Goal: Task Accomplishment & Management: Use online tool/utility

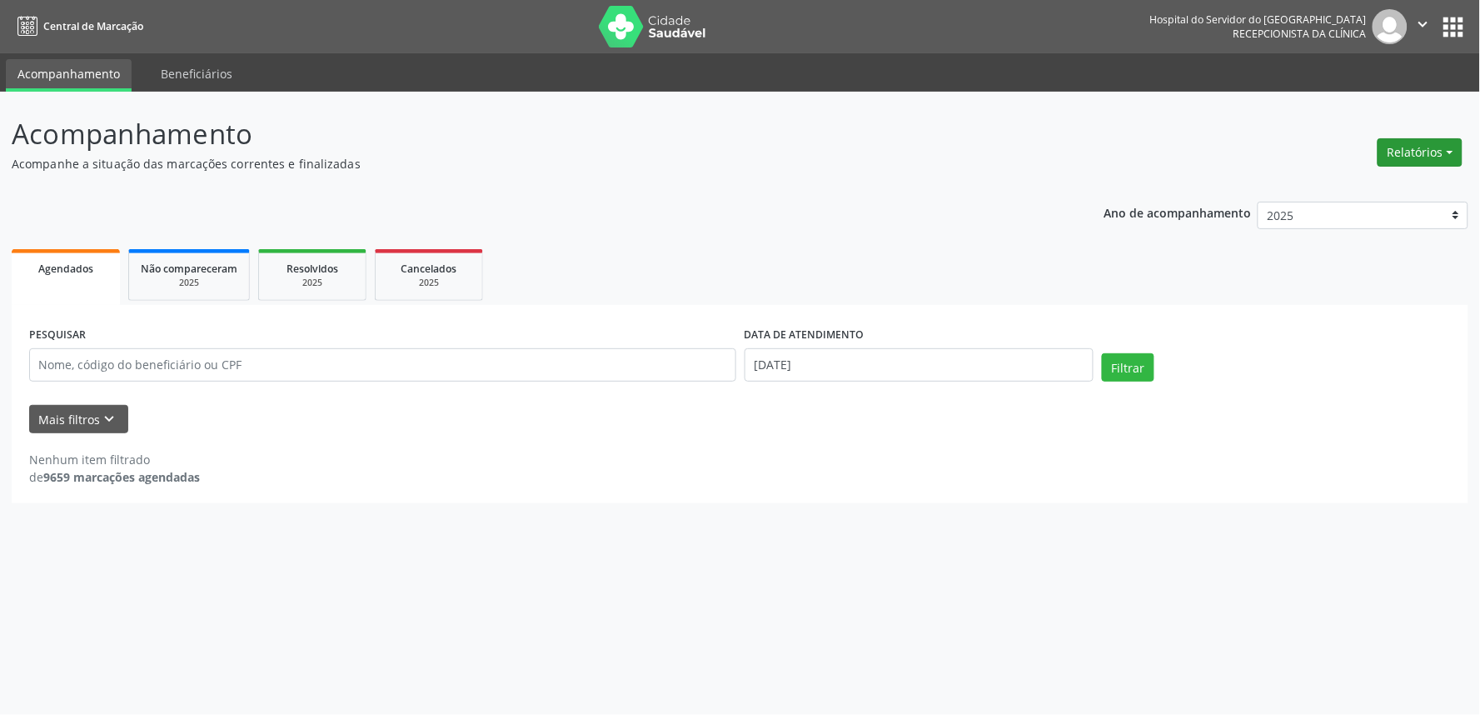
click at [1417, 154] on button "Relatórios" at bounding box center [1420, 152] width 85 height 28
click at [1350, 186] on link "Agendamentos" at bounding box center [1373, 187] width 179 height 23
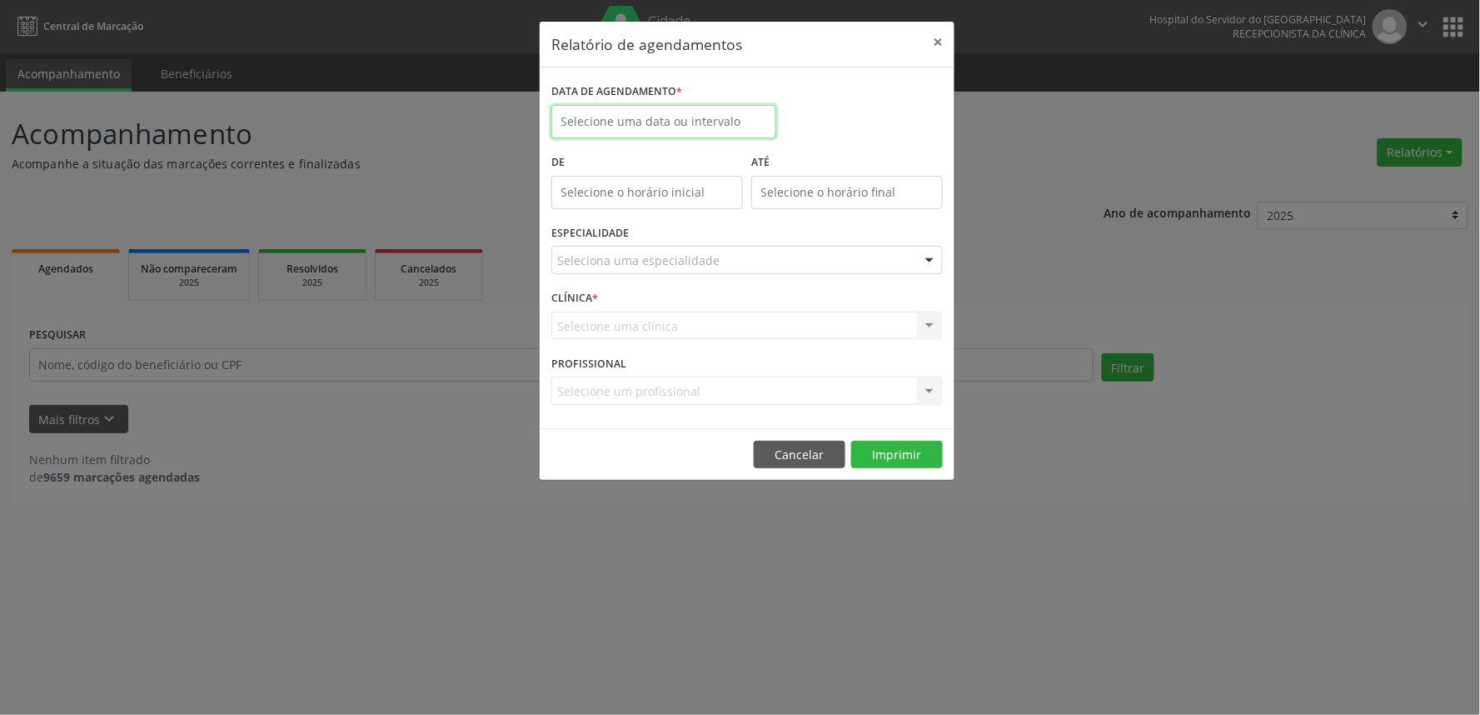
click at [676, 118] on input "text" at bounding box center [664, 121] width 225 height 33
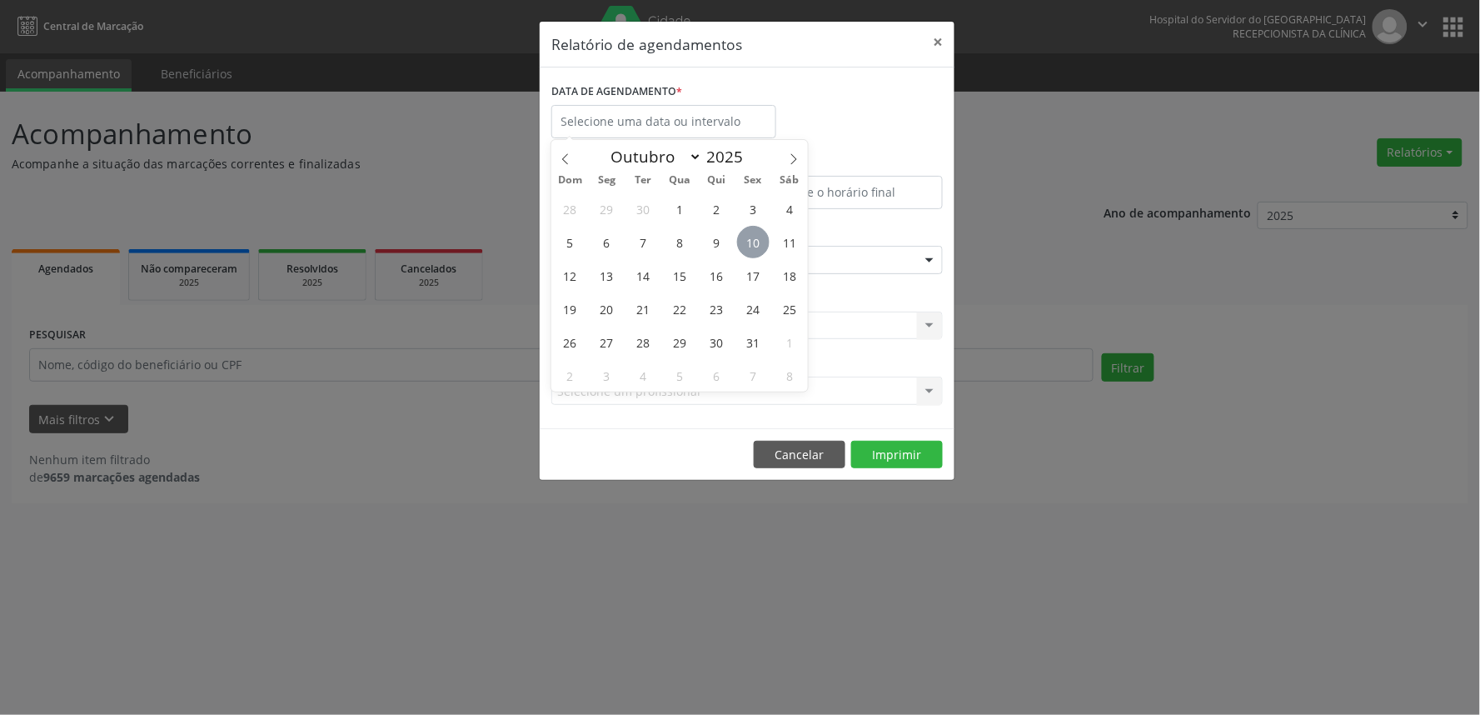
click at [752, 244] on span "10" at bounding box center [753, 242] width 32 height 32
type input "[DATE]"
click at [753, 244] on span "10" at bounding box center [753, 242] width 32 height 32
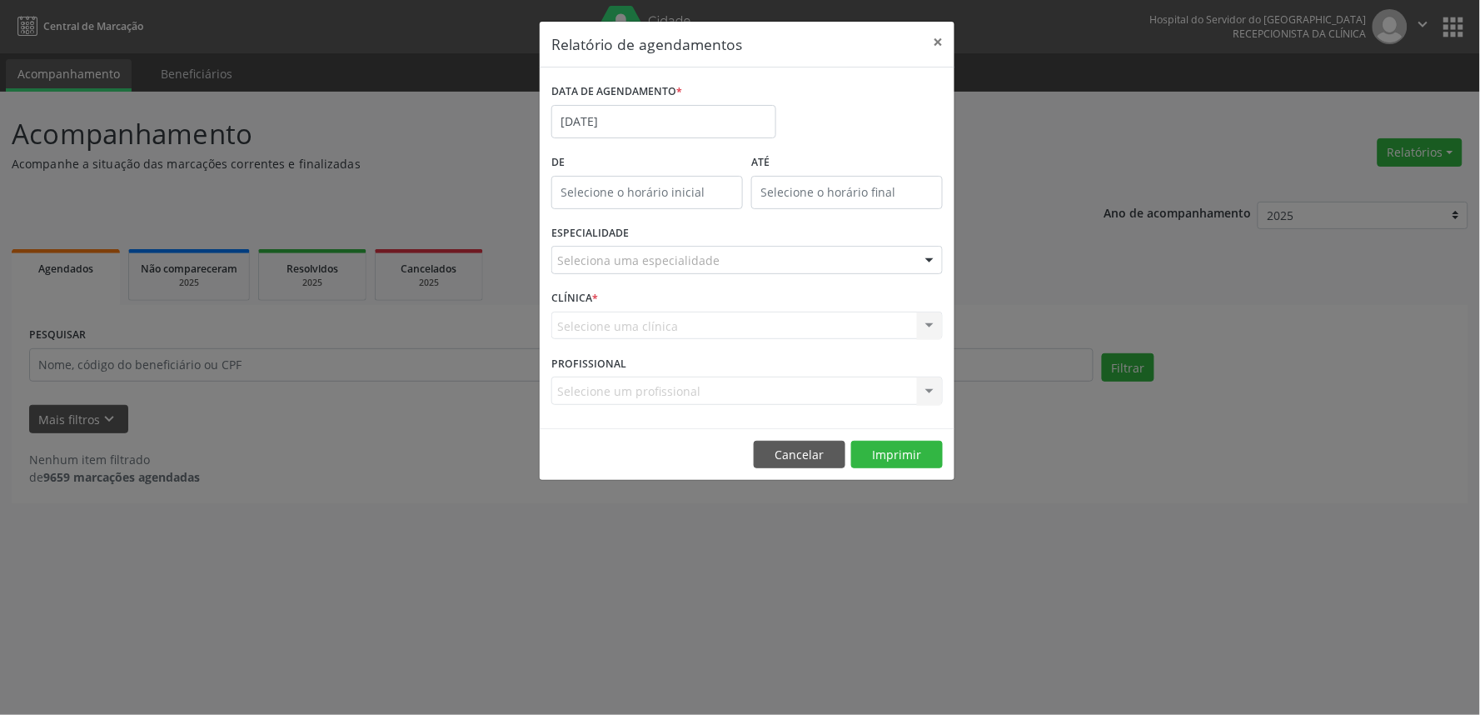
click at [625, 251] on div "Seleciona uma especialidade" at bounding box center [748, 260] width 392 height 28
type input "end"
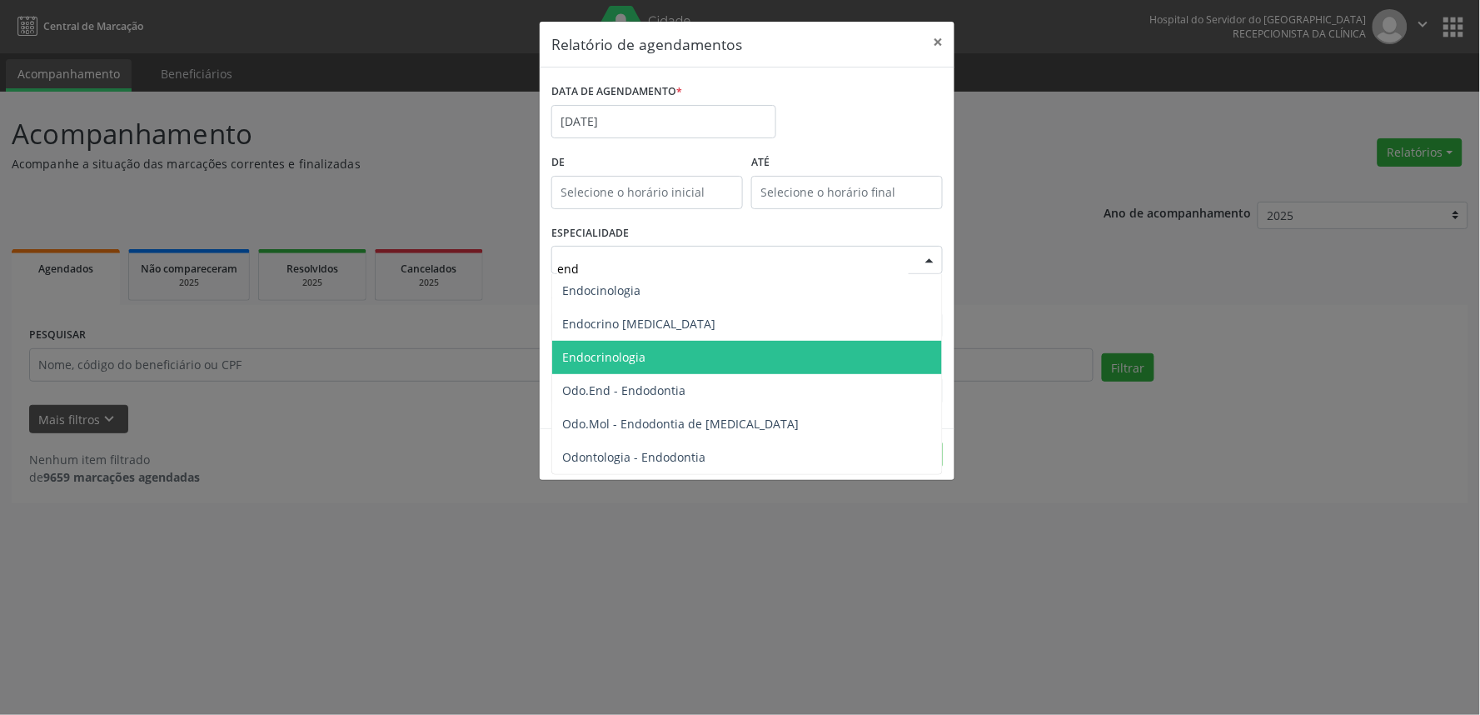
click at [615, 360] on span "Endocrinologia" at bounding box center [603, 357] width 83 height 16
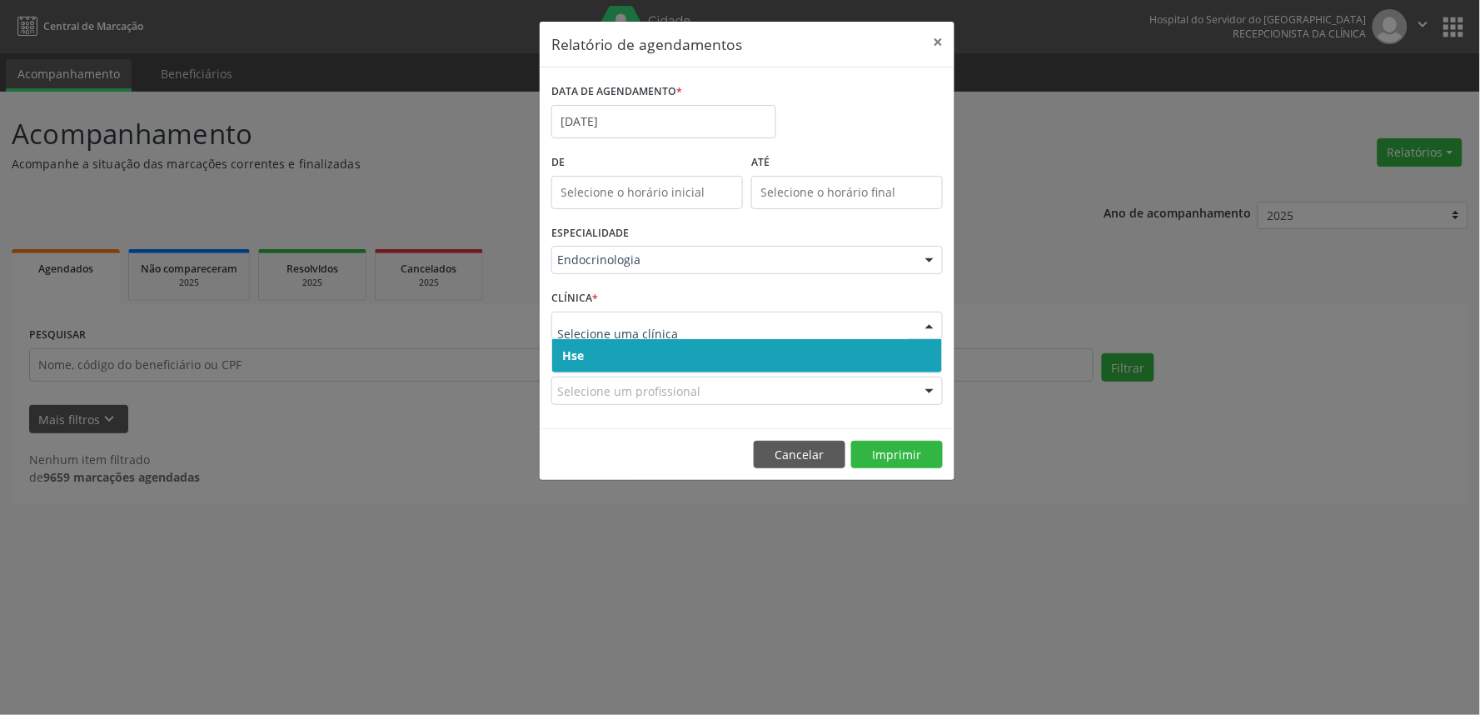
click at [587, 358] on span "Hse" at bounding box center [747, 355] width 390 height 33
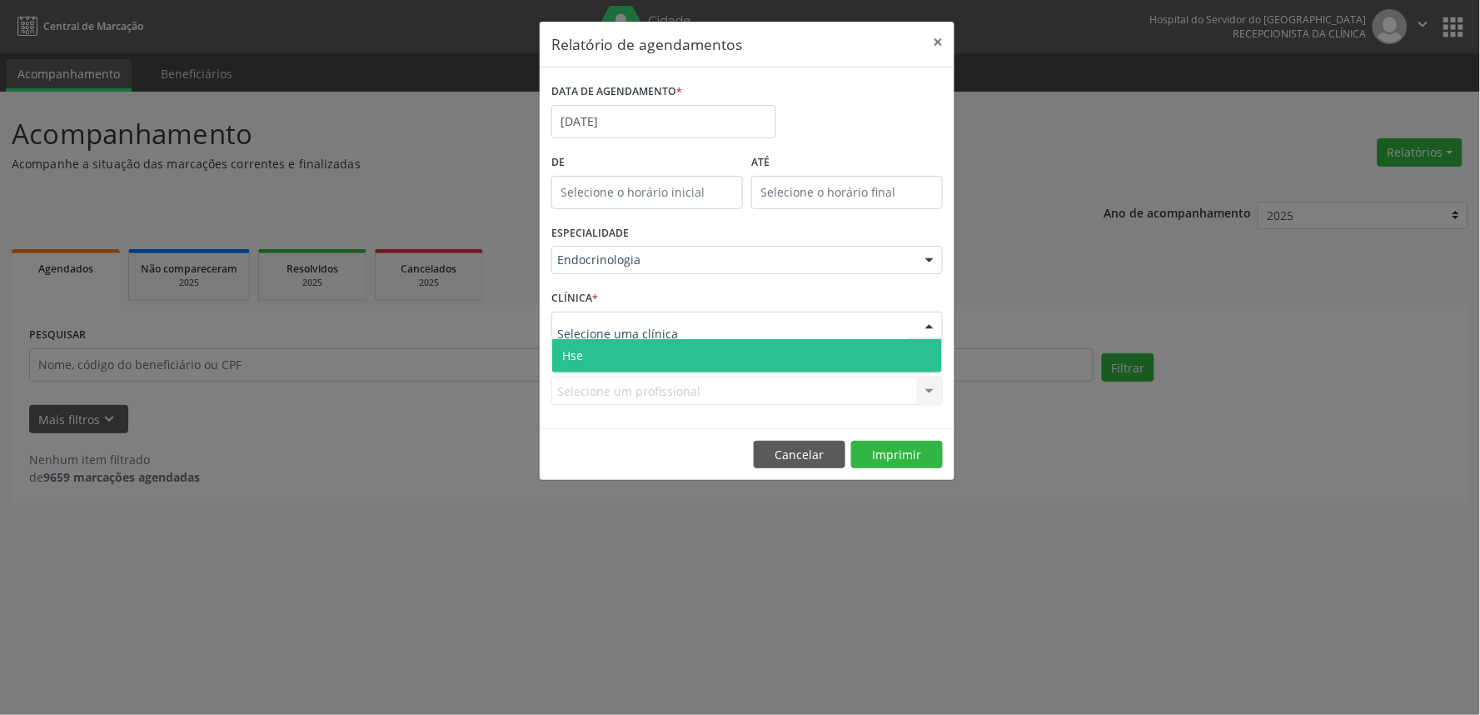
click at [589, 365] on span "Hse" at bounding box center [747, 355] width 390 height 33
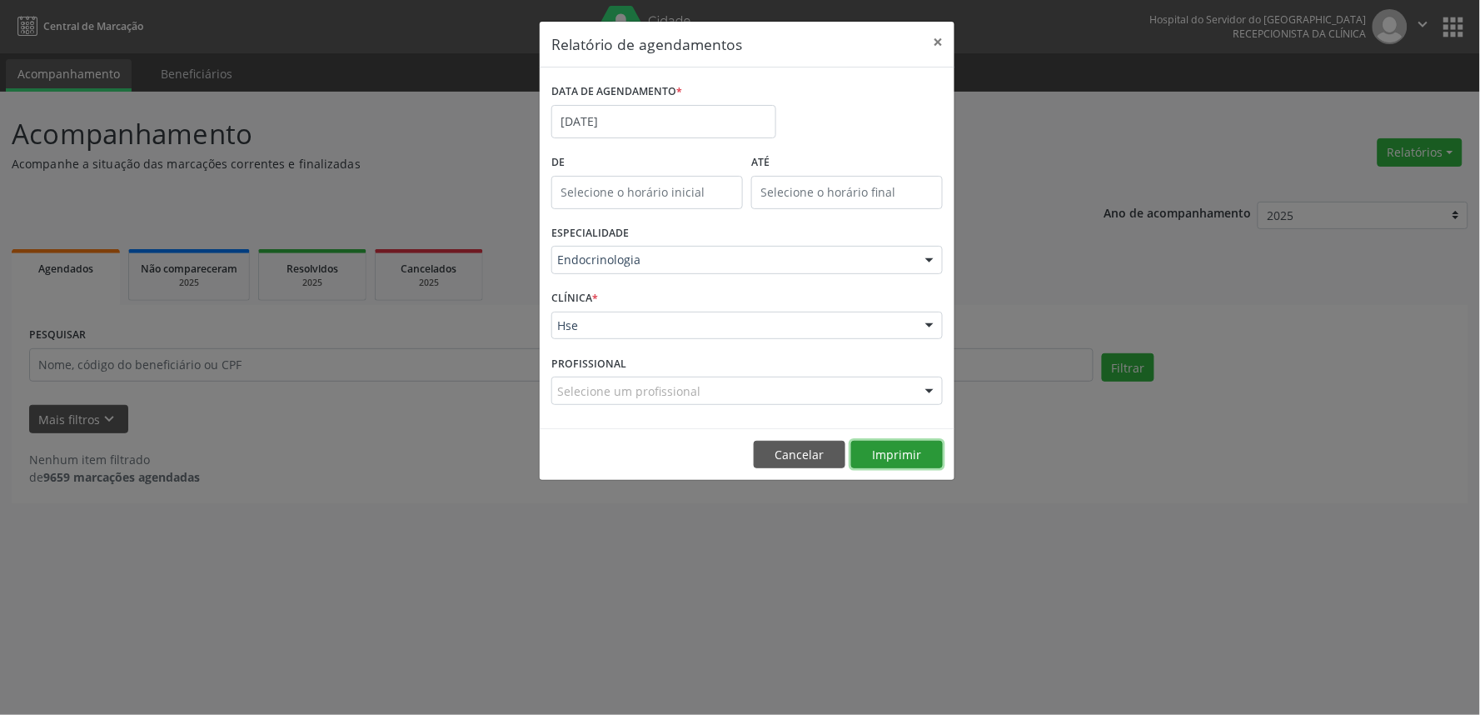
click at [886, 452] on button "Imprimir" at bounding box center [897, 455] width 92 height 28
